Goal: Information Seeking & Learning: Find specific fact

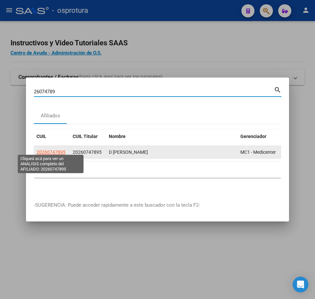
click at [53, 150] on span "20260747895" at bounding box center [50, 152] width 29 height 5
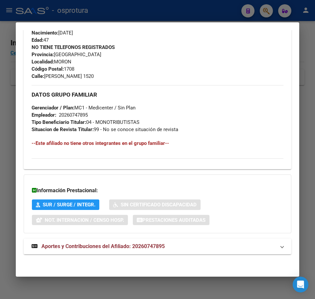
click at [102, 236] on div "DATOS PADRÓN ÁGIL: D [PERSON_NAME] | ACTIVO | AFILIADO TITULAR Datos Personales…" at bounding box center [158, 9] width 268 height 505
click at [104, 245] on span "Aportes y Contribuciones del Afiliado: 20260747895" at bounding box center [102, 246] width 123 height 6
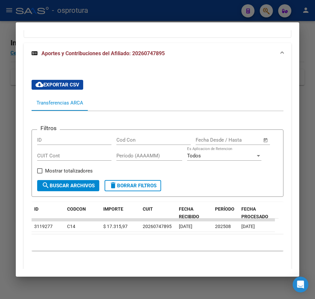
scroll to position [518, 0]
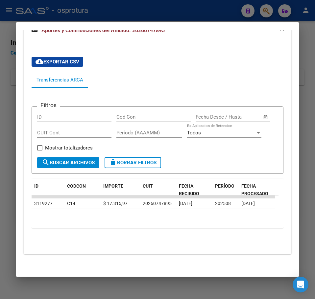
click at [12, 112] on div at bounding box center [157, 149] width 315 height 299
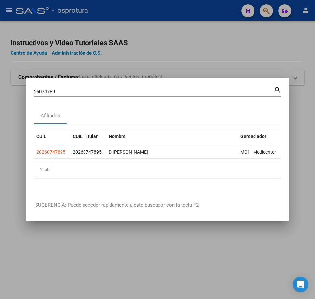
click at [74, 93] on div "26074789 Buscar (apellido, dni, cuil, [PERSON_NAME], cuit, obra social)" at bounding box center [154, 92] width 240 height 10
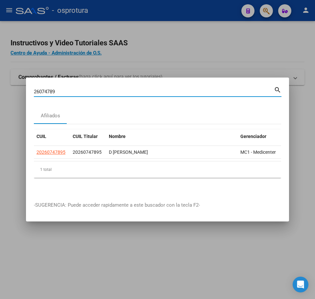
paste input "3790730"
type input "37907309"
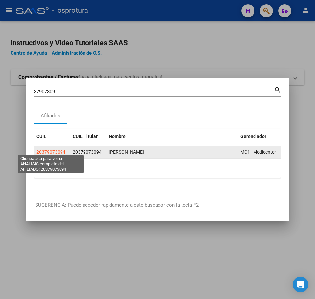
click at [61, 151] on span "20379073094" at bounding box center [50, 152] width 29 height 5
type textarea "20379073094"
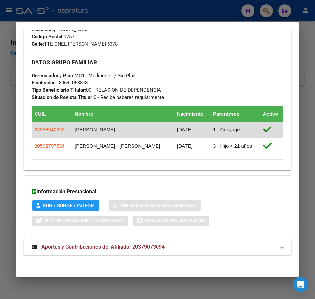
scroll to position [322, 0]
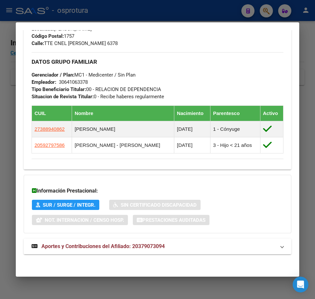
click at [106, 239] on mat-expansion-panel-header "Aportes y Contribuciones del Afiliado: 20379073094" at bounding box center [158, 247] width 268 height 16
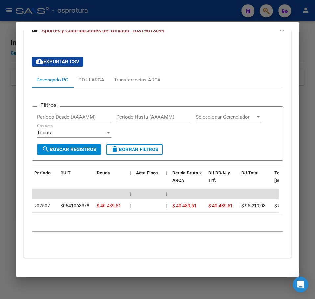
scroll to position [549, 0]
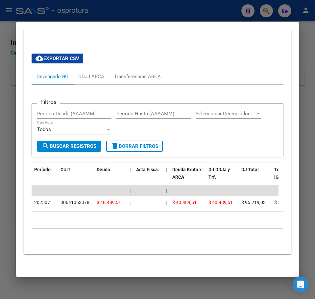
click at [14, 131] on div at bounding box center [157, 149] width 315 height 299
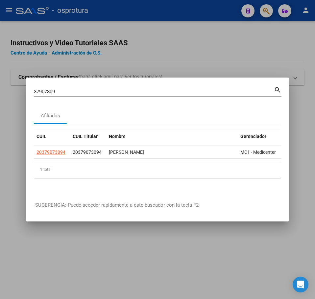
click at [42, 85] on div "37907309 Buscar (apellido, dni, [PERSON_NAME], [PERSON_NAME], cuit, obra social…" at bounding box center [157, 90] width 247 height 11
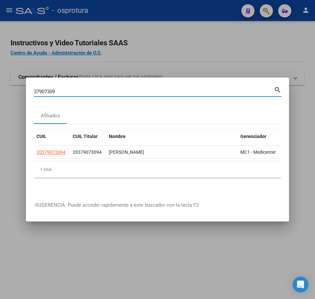
paste input "6662106"
type input "36662106"
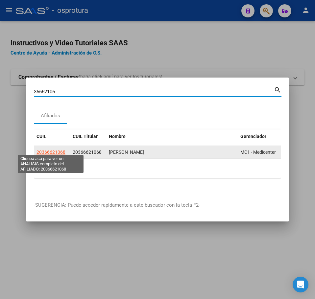
click at [54, 150] on span "20366621068" at bounding box center [50, 152] width 29 height 5
type textarea "20366621068"
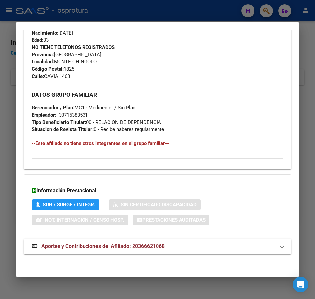
click at [106, 243] on strong "Aportes y Contribuciones del Afiliado: 20366621068" at bounding box center [98, 247] width 133 height 8
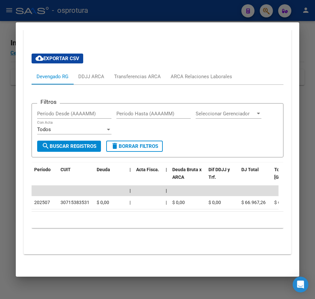
scroll to position [524, 0]
click at [13, 82] on div at bounding box center [157, 149] width 315 height 299
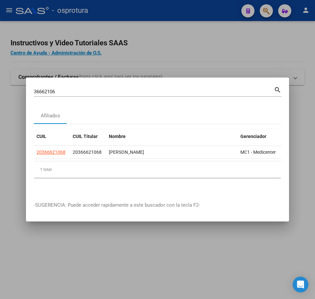
click at [46, 87] on div "36662106 Buscar (apellido, dni, [PERSON_NAME], [PERSON_NAME], cuit, obra social)" at bounding box center [154, 92] width 240 height 10
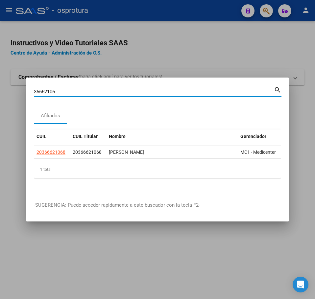
paste input "26934599"
type input "26934599"
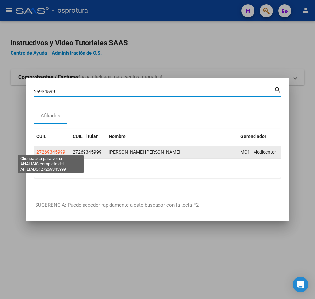
click at [47, 150] on span "27269345999" at bounding box center [50, 152] width 29 height 5
type textarea "27269345999"
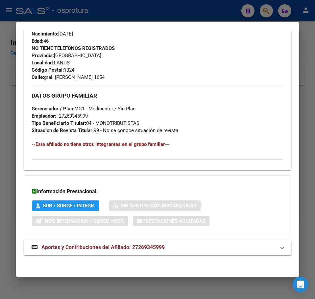
scroll to position [296, 0]
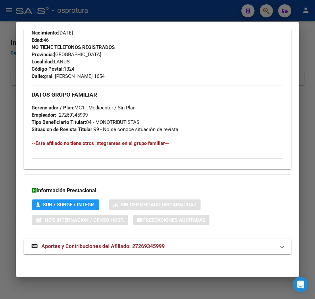
click at [119, 239] on mat-expansion-panel-header "Aportes y Contribuciones del Afiliado: 27269345999" at bounding box center [158, 247] width 268 height 16
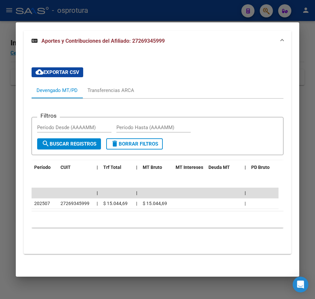
scroll to position [509, 0]
click at [3, 116] on div at bounding box center [157, 149] width 315 height 299
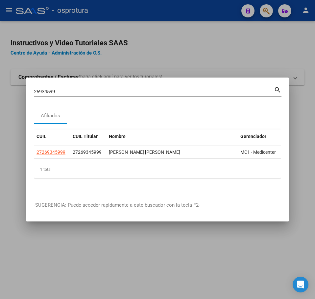
click at [79, 92] on input "26934599" at bounding box center [154, 92] width 240 height 6
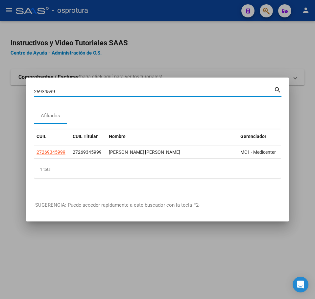
paste input "41062462"
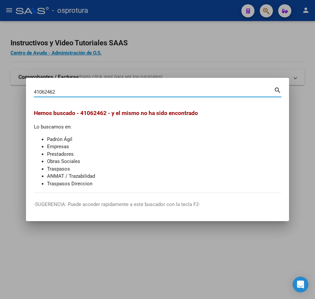
paste input "26074789"
type input "26074789"
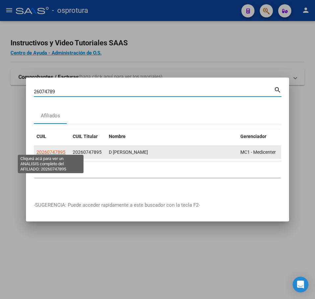
click at [57, 150] on span "20260747895" at bounding box center [50, 152] width 29 height 5
type textarea "20260747895"
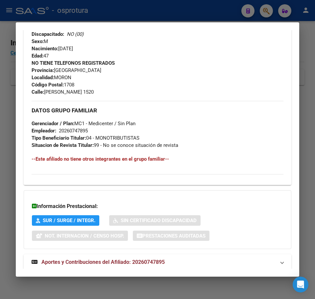
scroll to position [296, 0]
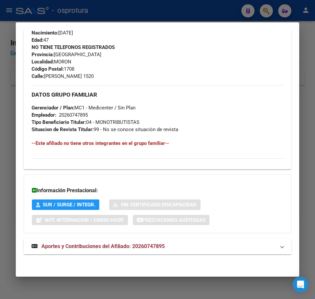
click at [111, 234] on div "DATOS PADRÓN ÁGIL: D [PERSON_NAME] | ACTIVO | AFILIADO TITULAR Datos Personales…" at bounding box center [158, 9] width 268 height 505
click at [115, 244] on span "Aportes y Contribuciones del Afiliado: 20260747895" at bounding box center [102, 246] width 123 height 6
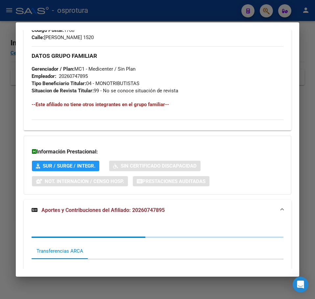
scroll to position [467, 0]
